Goal: Find specific page/section: Find specific page/section

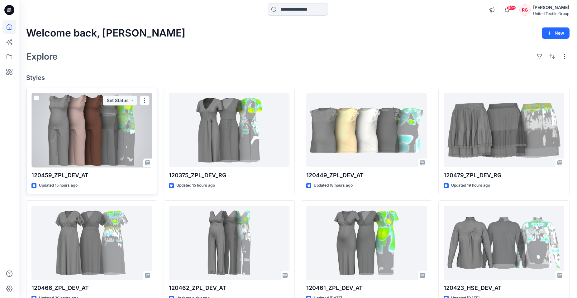
click at [83, 126] on div at bounding box center [91, 130] width 121 height 75
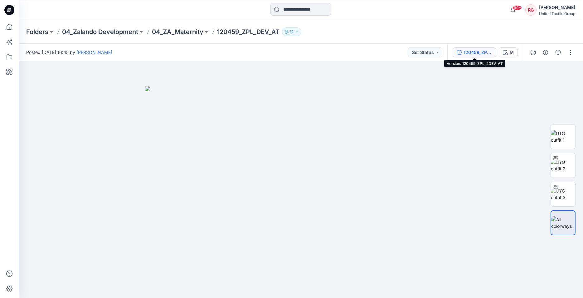
click at [474, 53] on div "120459_ZPL_2DEV_AT" at bounding box center [477, 52] width 29 height 7
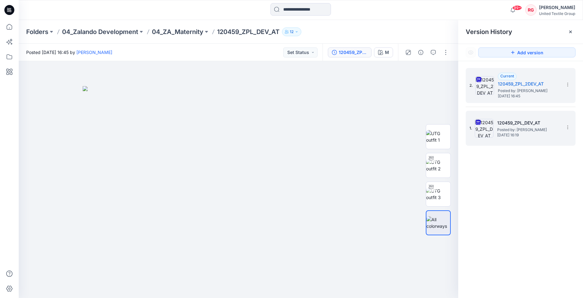
click at [539, 127] on span "Posted by: Anastasija Trusakova" at bounding box center [528, 130] width 62 height 6
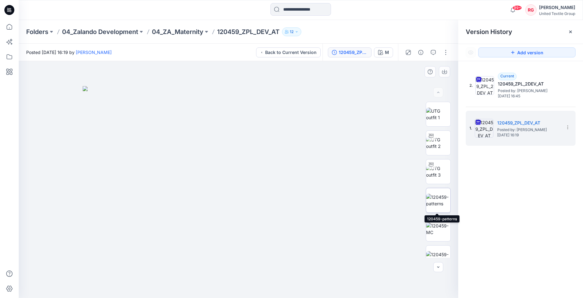
click at [434, 202] on img at bounding box center [438, 200] width 24 height 13
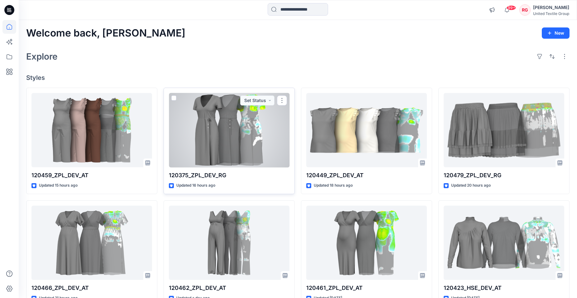
click at [243, 132] on div at bounding box center [229, 130] width 121 height 75
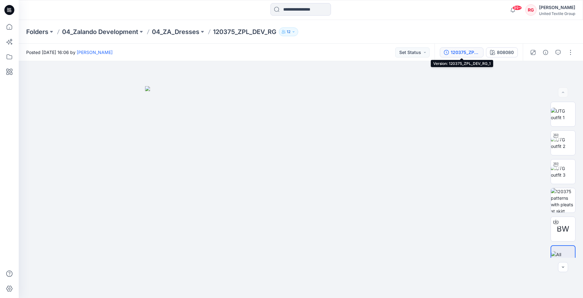
click at [465, 51] on div "120375_ZPL_DEV_RG_1" at bounding box center [464, 52] width 29 height 7
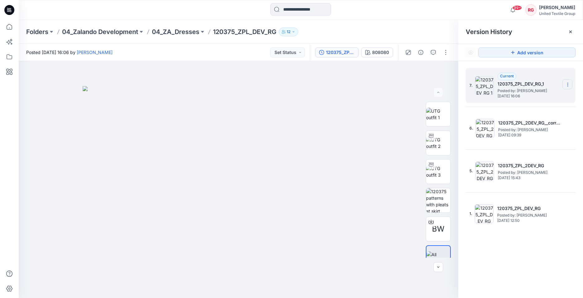
click at [568, 84] on icon at bounding box center [567, 84] width 5 height 5
click at [387, 102] on img at bounding box center [239, 192] width 312 height 212
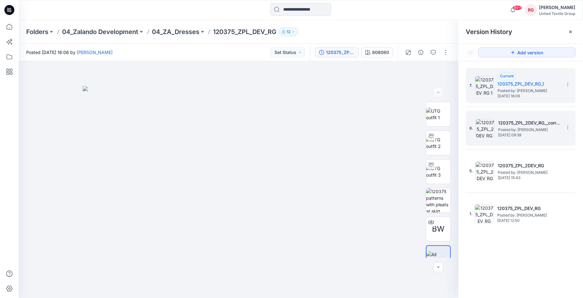
click at [524, 123] on h5 "120375_ZPL_2DEV_RG__corrected_LS" at bounding box center [529, 122] width 62 height 7
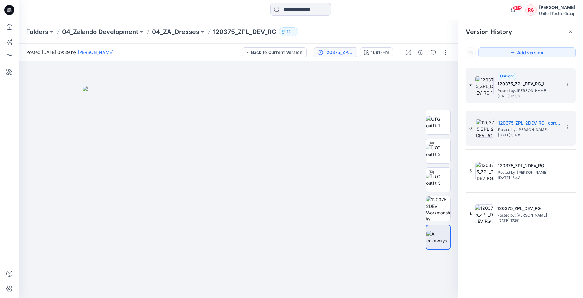
click at [509, 82] on h5 "120375_ZPL_DEV_RG_1" at bounding box center [528, 83] width 62 height 7
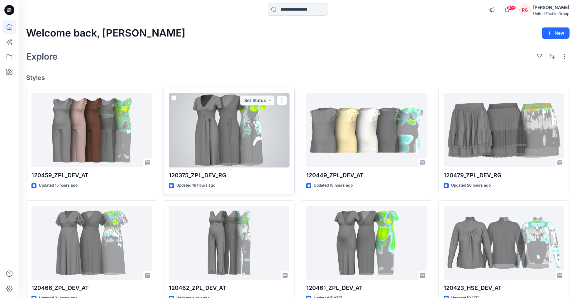
click at [214, 136] on div at bounding box center [229, 130] width 121 height 75
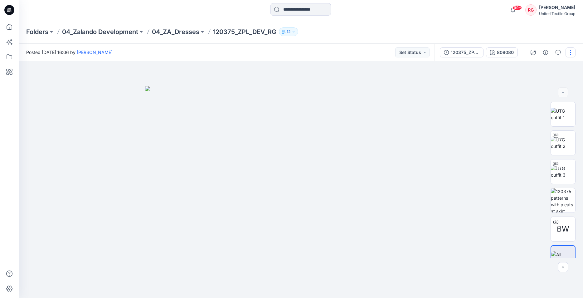
click at [569, 52] on button "button" at bounding box center [570, 52] width 10 height 10
click at [537, 83] on button "Edit" at bounding box center [543, 85] width 57 height 12
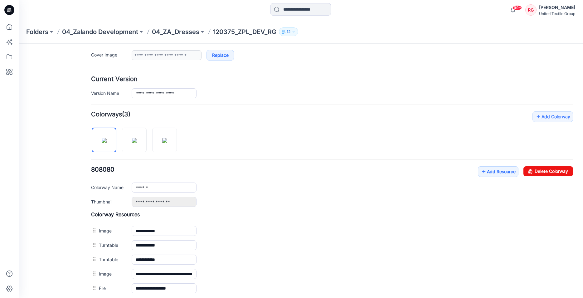
scroll to position [196, 0]
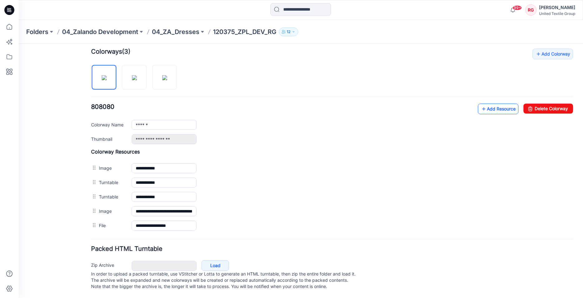
click at [497, 103] on link "Add Resource" at bounding box center [498, 108] width 41 height 11
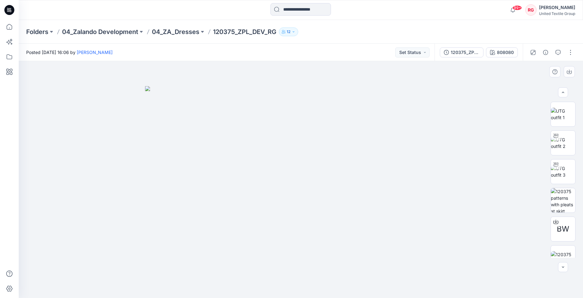
scroll to position [44, 0]
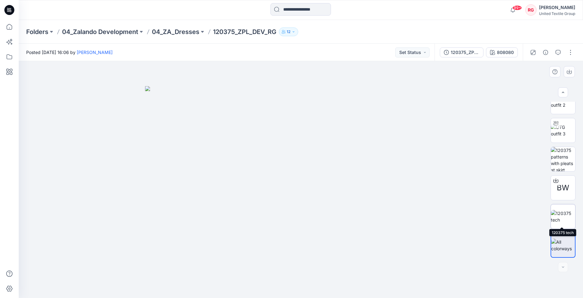
click at [560, 215] on img at bounding box center [563, 216] width 24 height 13
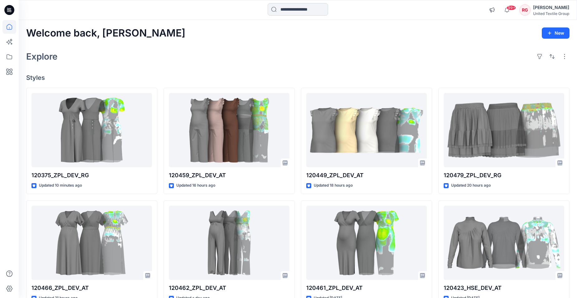
click at [280, 7] on input at bounding box center [298, 9] width 60 height 12
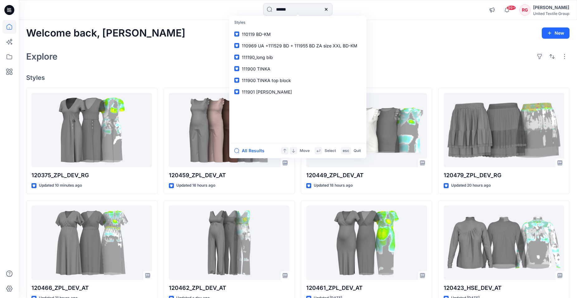
type input "******"
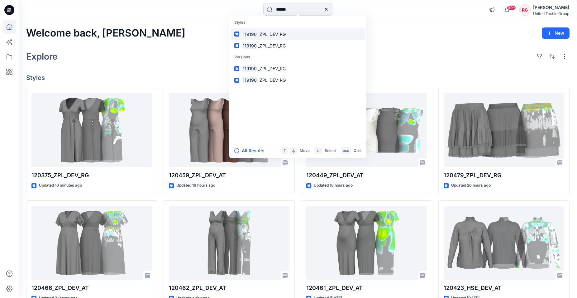
click at [273, 33] on span "_ZPL_DEV_RG" at bounding box center [272, 33] width 28 height 5
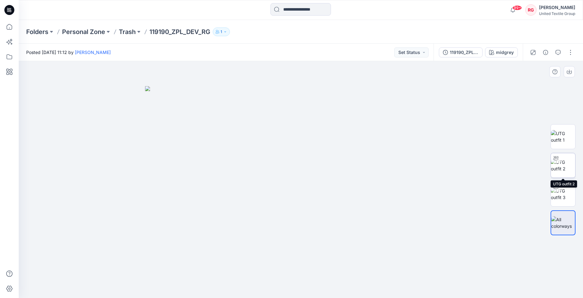
click at [563, 164] on img at bounding box center [563, 165] width 24 height 13
drag, startPoint x: 318, startPoint y: 148, endPoint x: 306, endPoint y: 160, distance: 17.2
